Goal: Find specific page/section: Find specific page/section

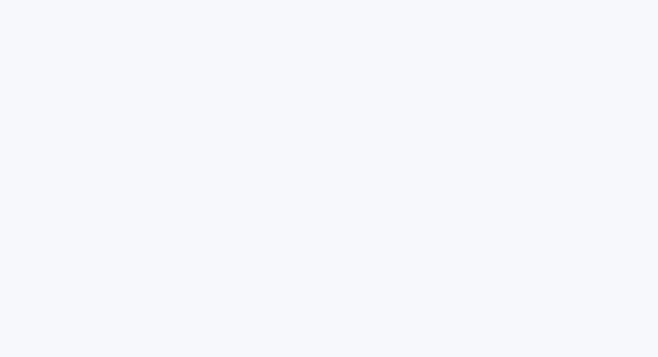
click at [198, 0] on html at bounding box center [329, 0] width 658 height 0
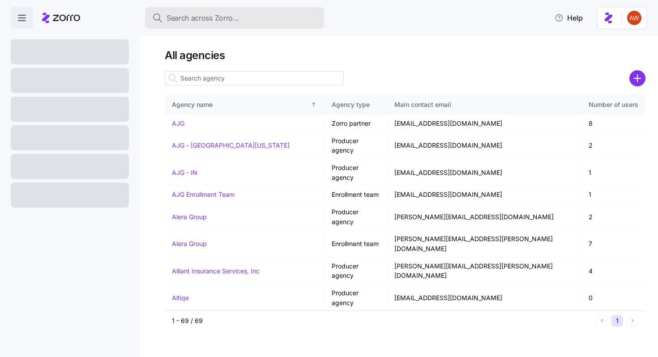
click at [197, 17] on span "Search across Zorro..." at bounding box center [203, 18] width 73 height 11
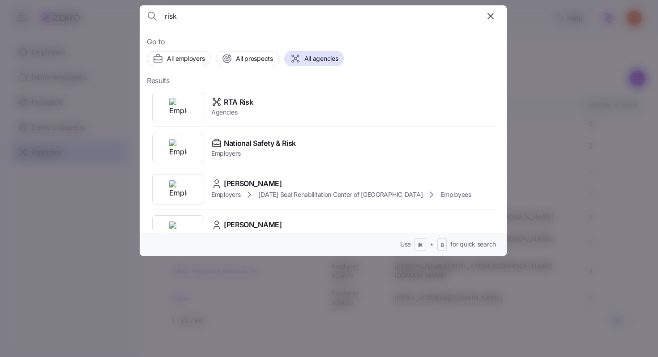
type input "risk"
click at [101, 272] on div at bounding box center [329, 178] width 658 height 357
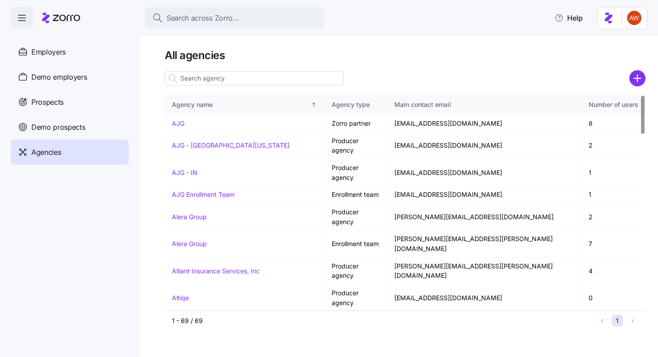
click at [231, 78] on input at bounding box center [254, 78] width 179 height 14
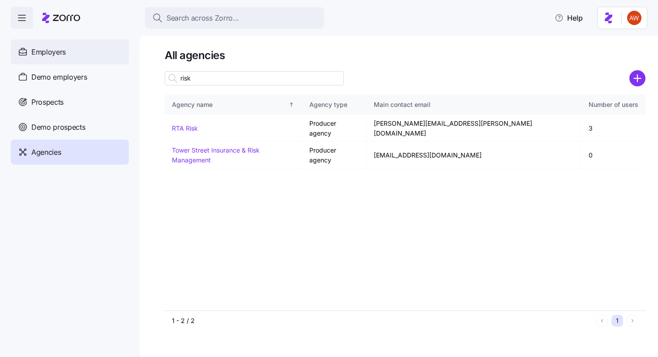
type input "risk"
click at [70, 61] on div "Employers" at bounding box center [70, 51] width 118 height 25
